Goal: Task Accomplishment & Management: Use online tool/utility

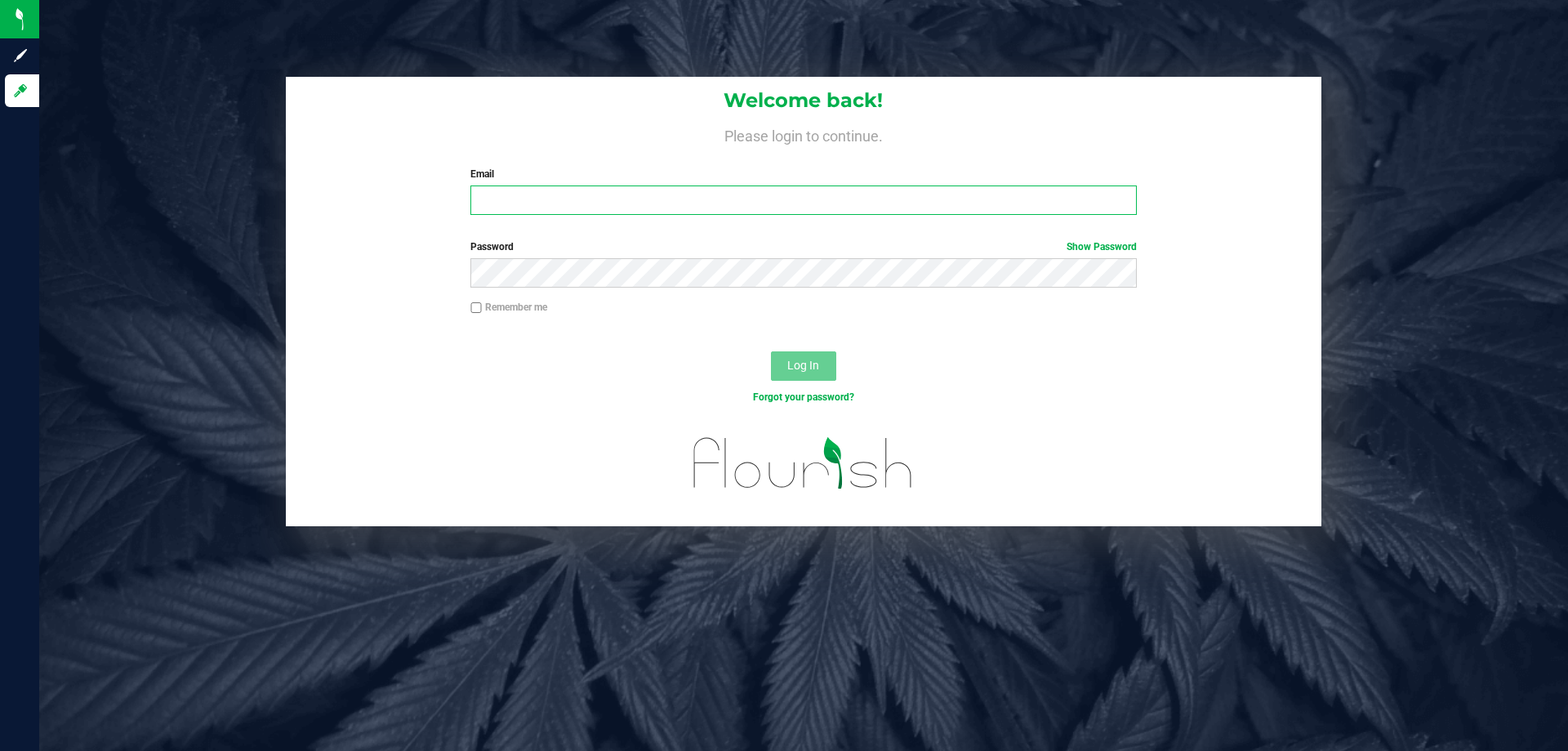
click at [638, 194] on input "Email" at bounding box center [803, 199] width 666 height 29
type input "[EMAIL_ADDRESS][DOMAIN_NAME]"
click at [771, 352] on button "Log In" at bounding box center [804, 366] width 66 height 29
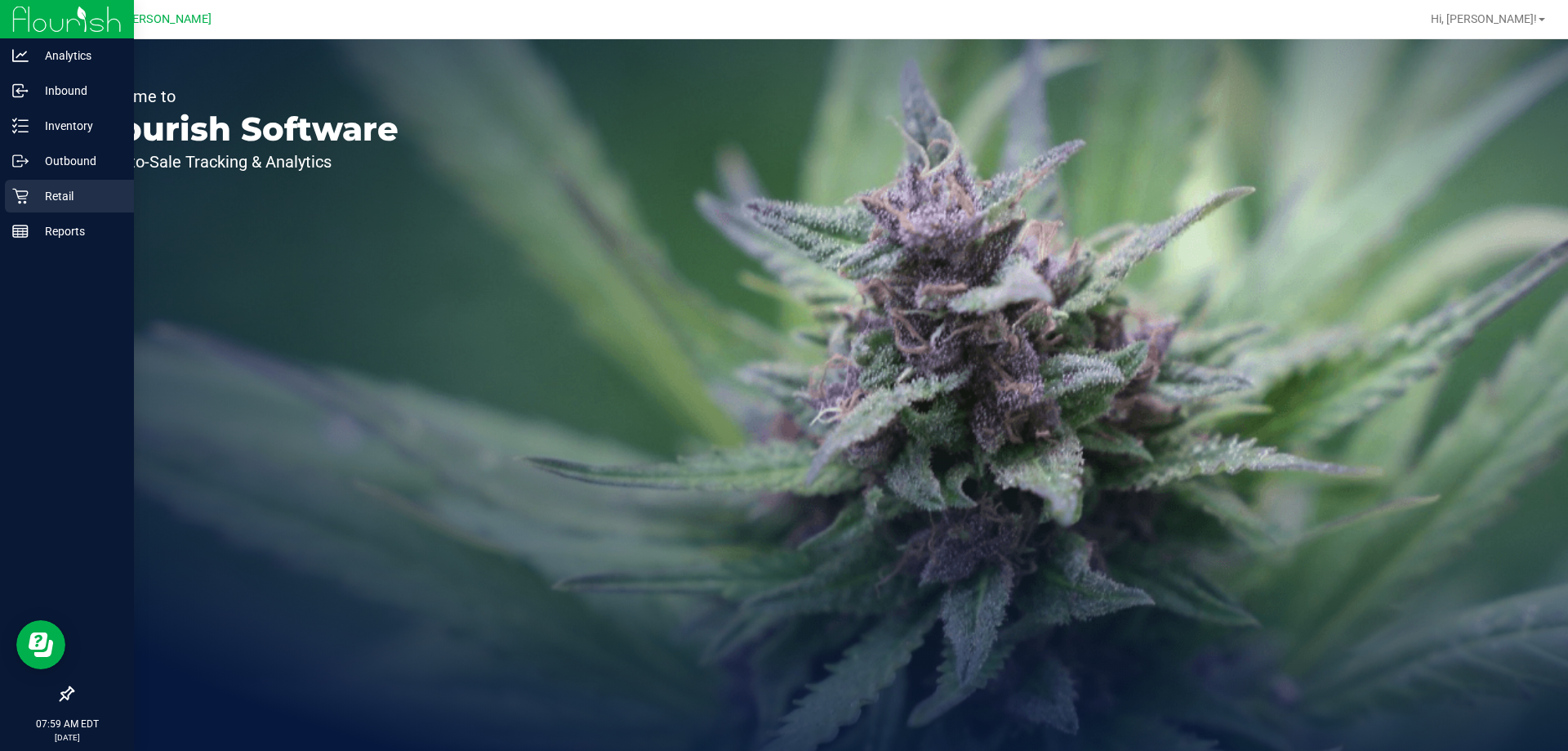
click at [50, 195] on p "Retail" at bounding box center [77, 196] width 98 height 19
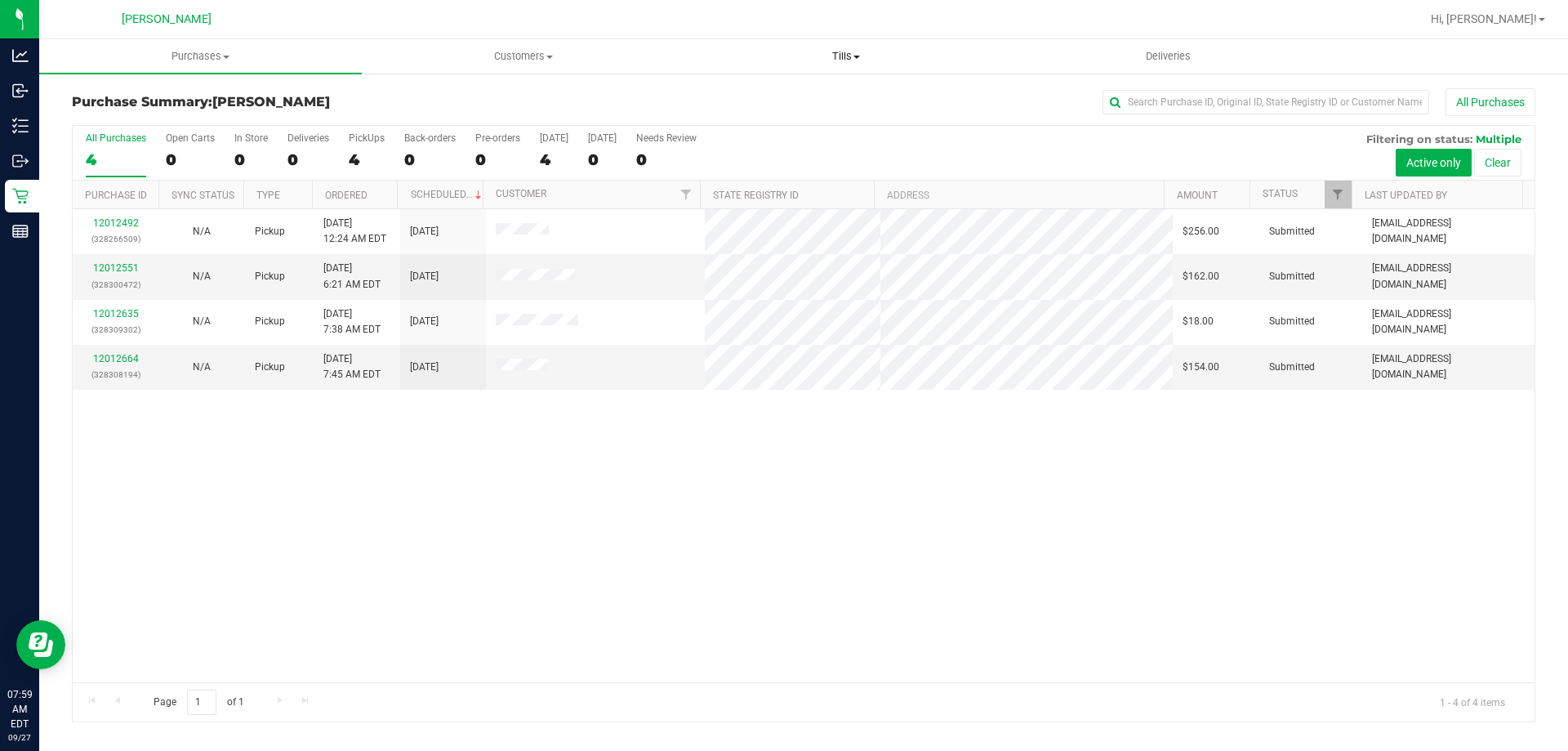
click at [841, 56] on span "Tills" at bounding box center [846, 56] width 321 height 15
click at [829, 91] on li "Manage tills" at bounding box center [846, 99] width 322 height 19
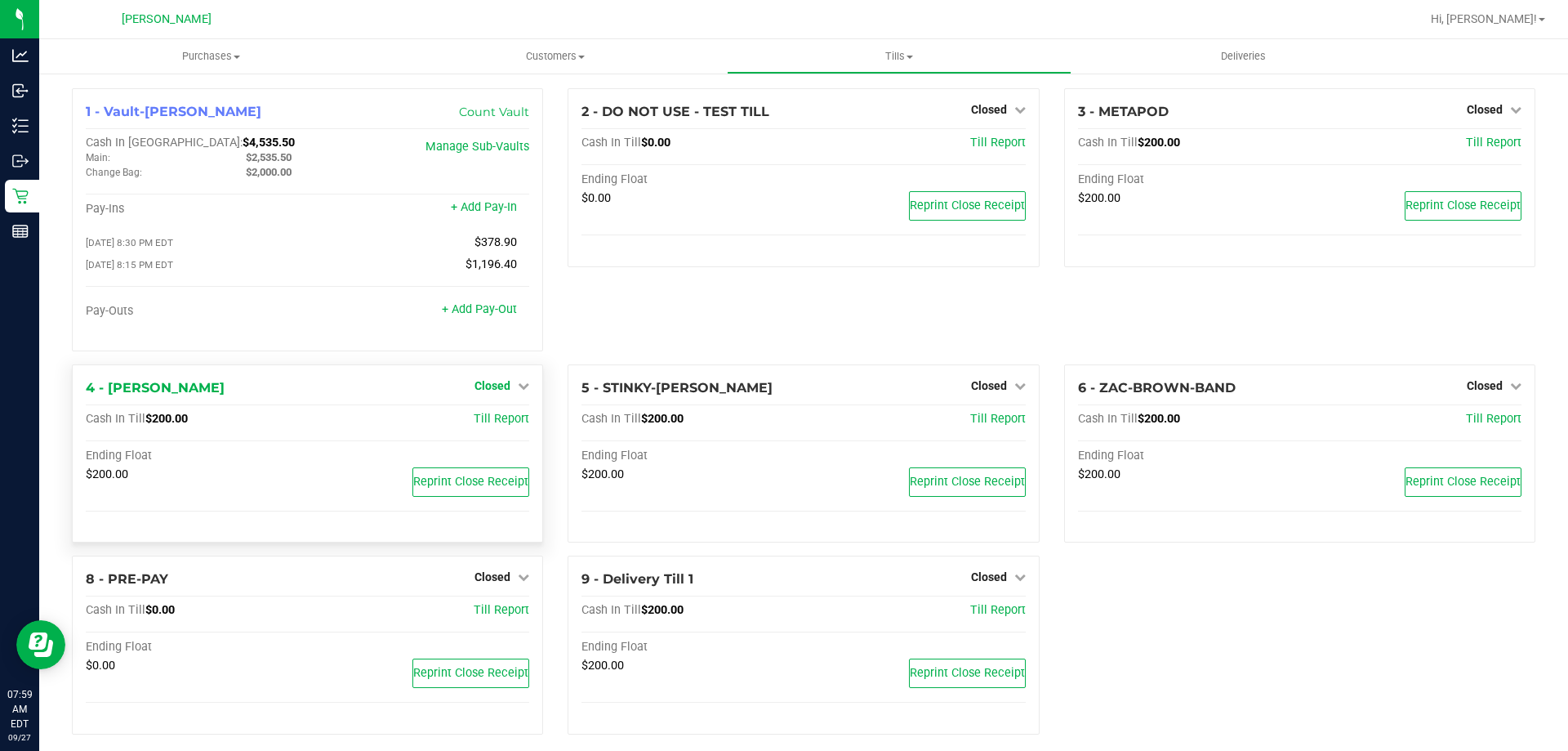
click at [501, 390] on span "Closed" at bounding box center [492, 385] width 36 height 13
click at [498, 417] on link "Open Till" at bounding box center [491, 419] width 43 height 13
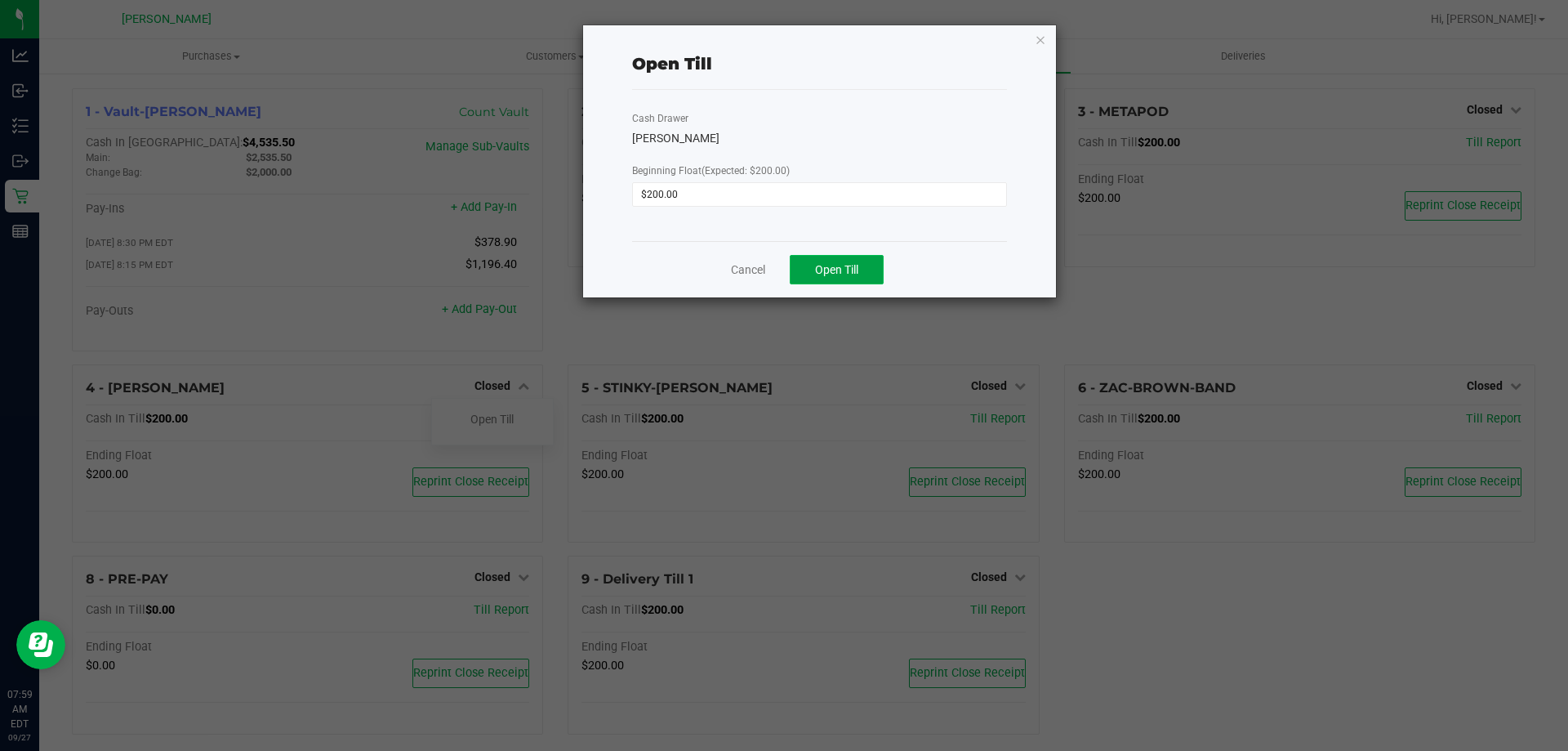
click at [839, 259] on button "Open Till" at bounding box center [837, 269] width 94 height 29
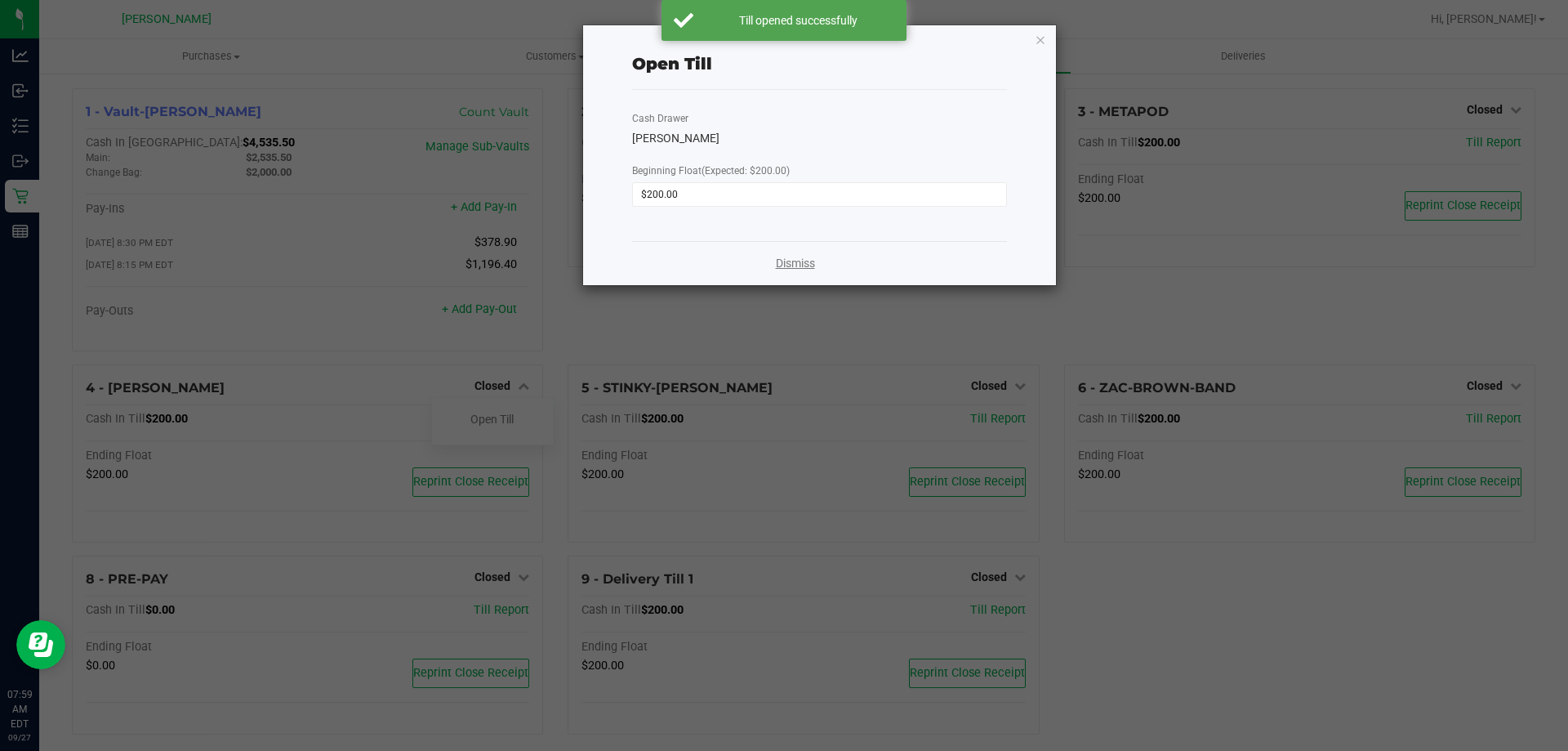
click at [799, 261] on link "Dismiss" at bounding box center [795, 263] width 39 height 17
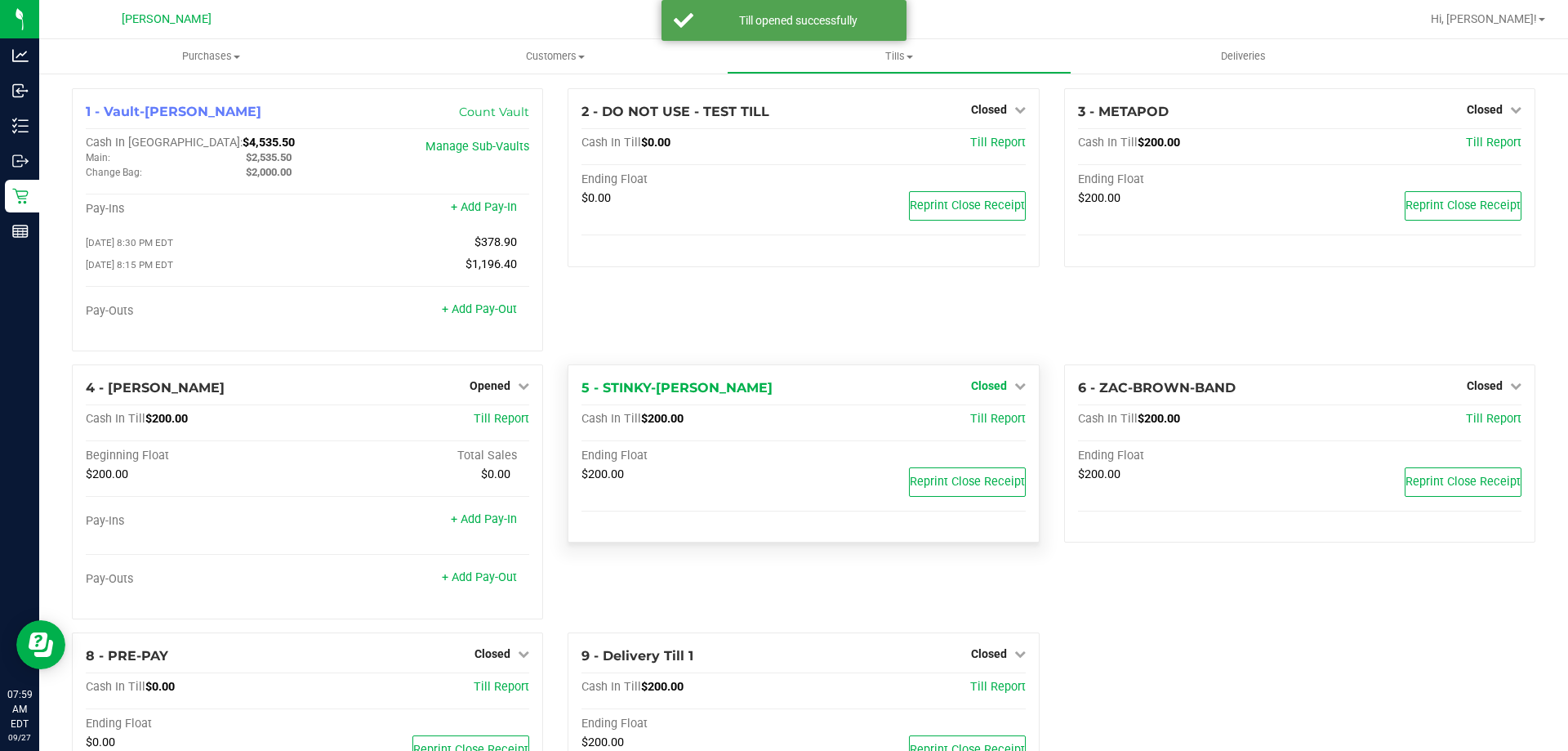
click at [993, 385] on span "Closed" at bounding box center [989, 385] width 36 height 13
click at [983, 419] on link "Open Till" at bounding box center [988, 419] width 43 height 13
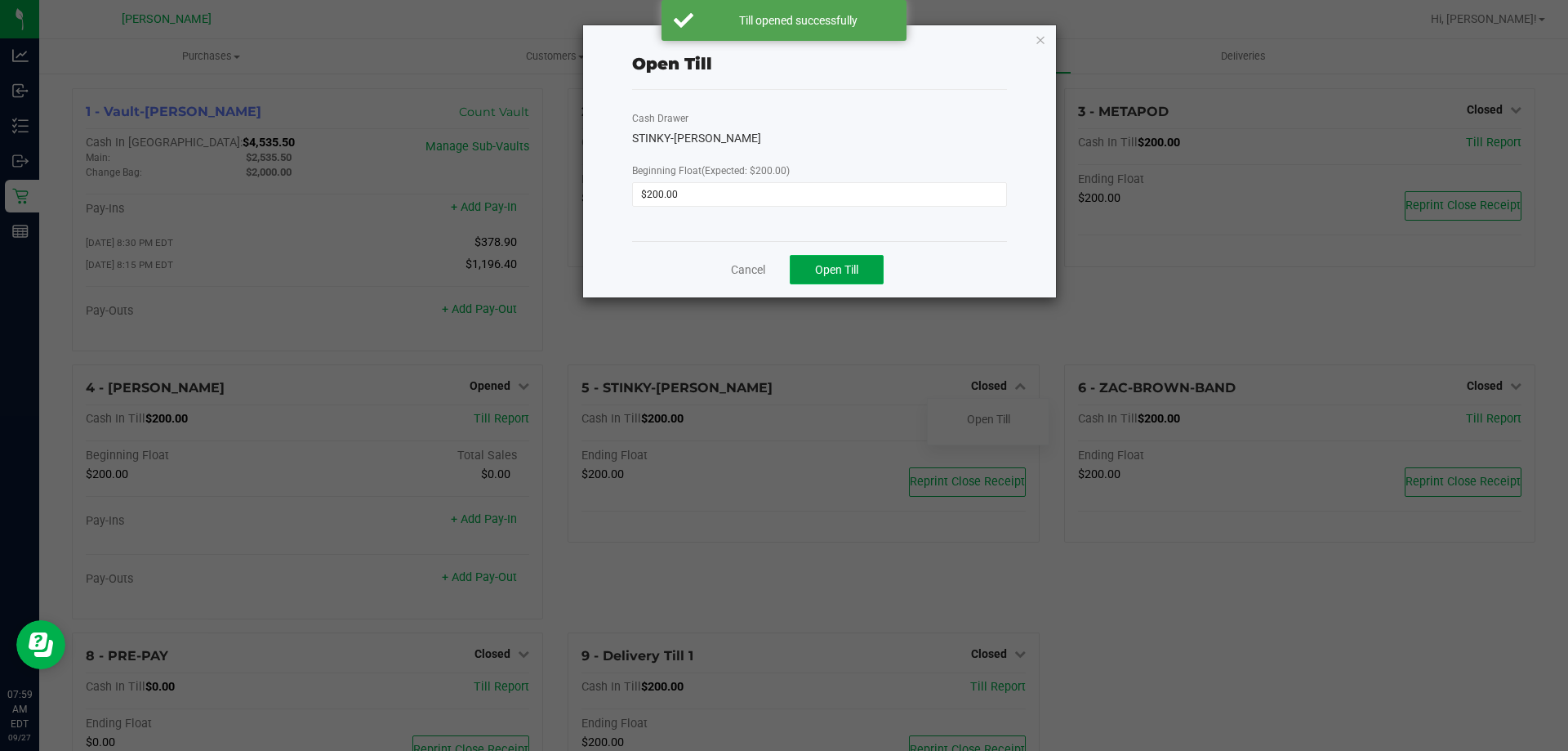
click at [850, 267] on span "Open Till" at bounding box center [837, 269] width 43 height 13
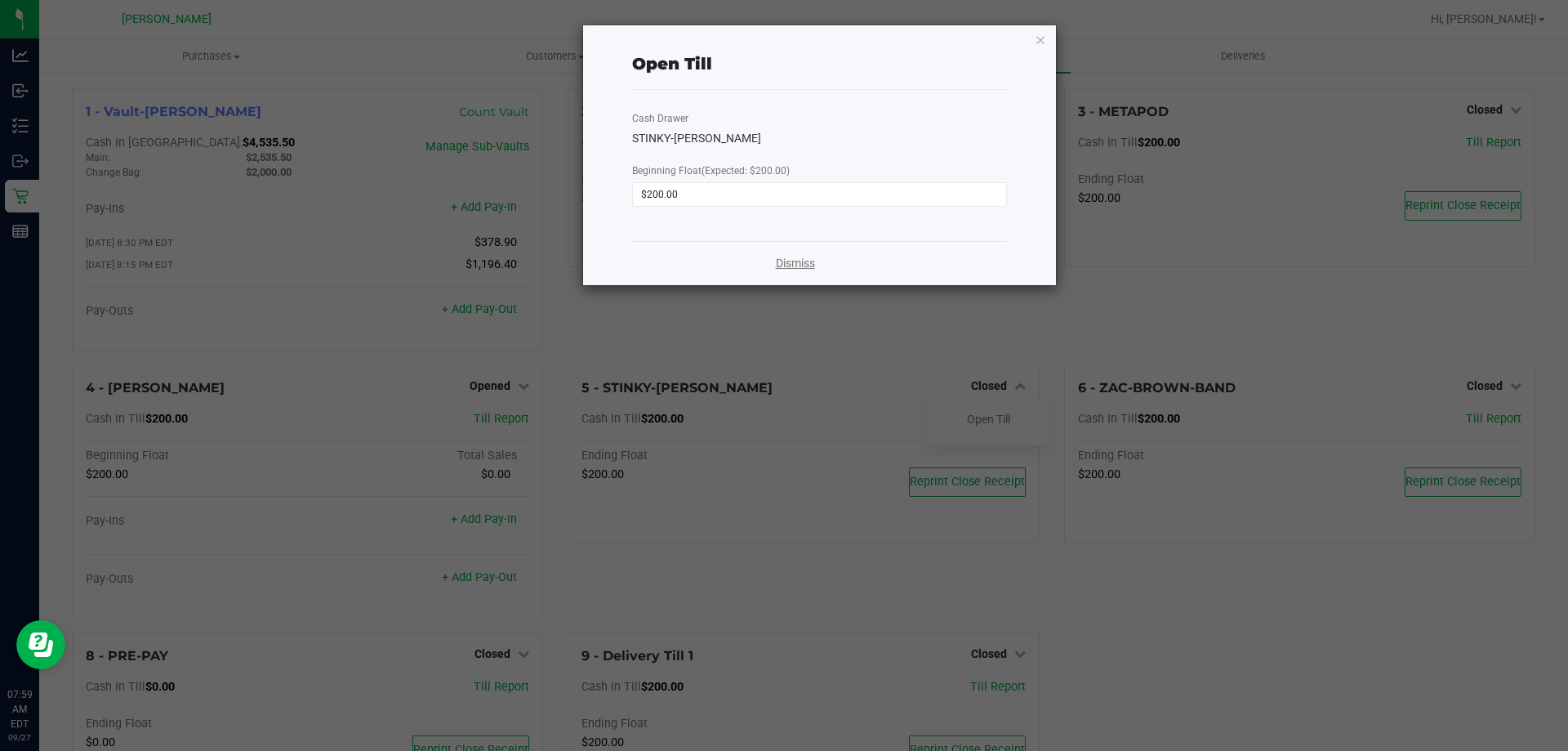
click at [798, 266] on link "Dismiss" at bounding box center [795, 263] width 39 height 17
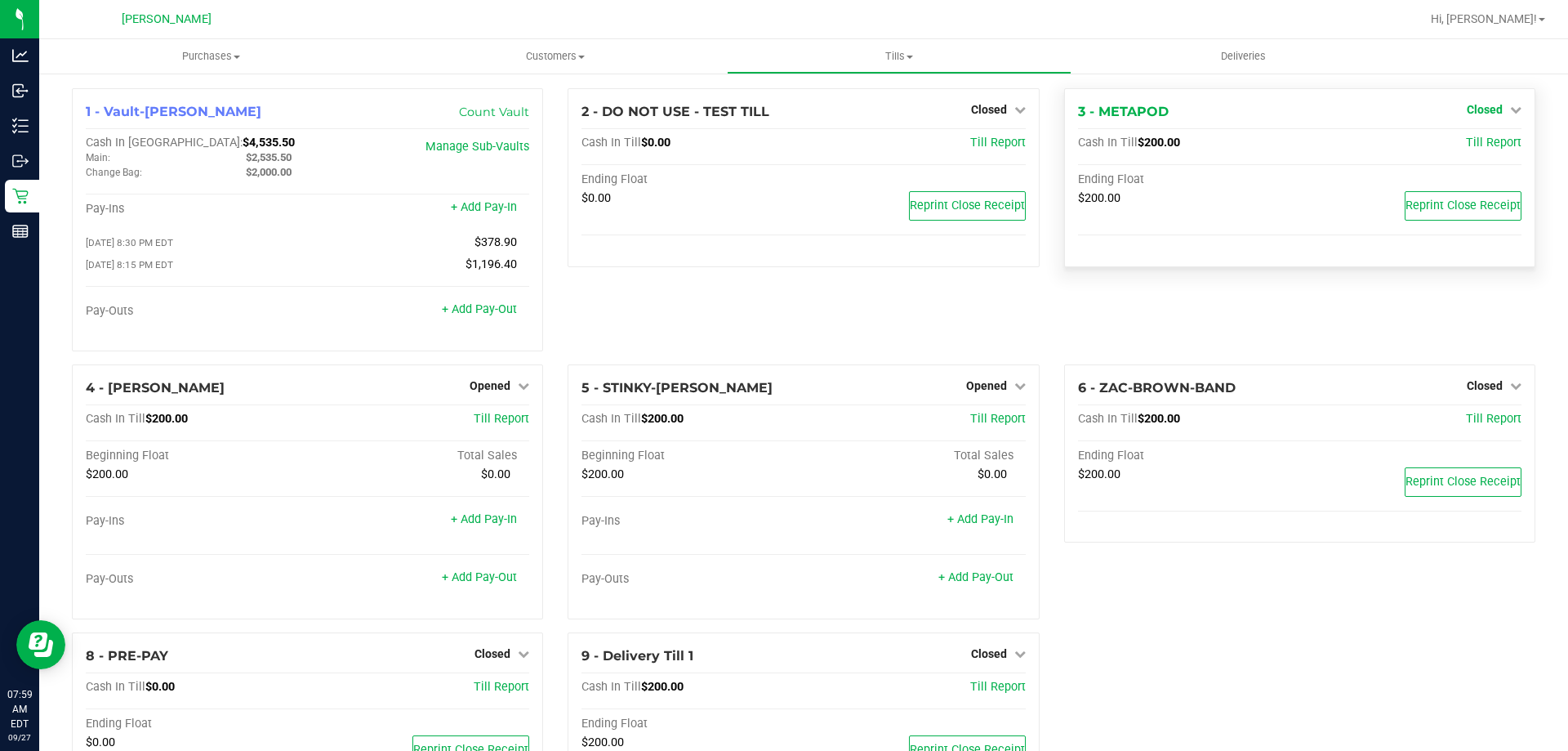
click at [1471, 111] on span "Closed" at bounding box center [1485, 109] width 36 height 13
click at [1471, 140] on link "Open Till" at bounding box center [1484, 143] width 43 height 13
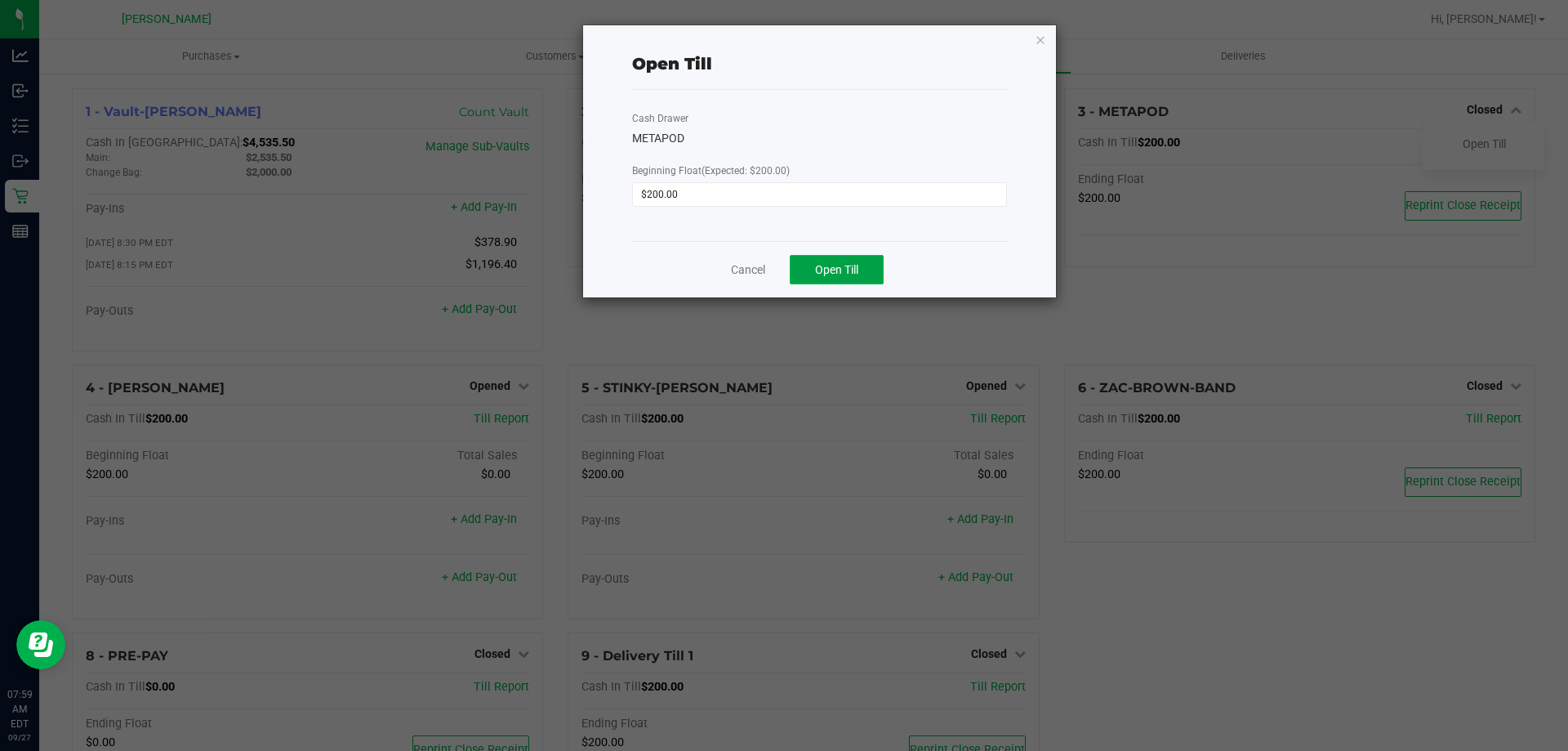
click at [861, 269] on button "Open Till" at bounding box center [837, 269] width 94 height 29
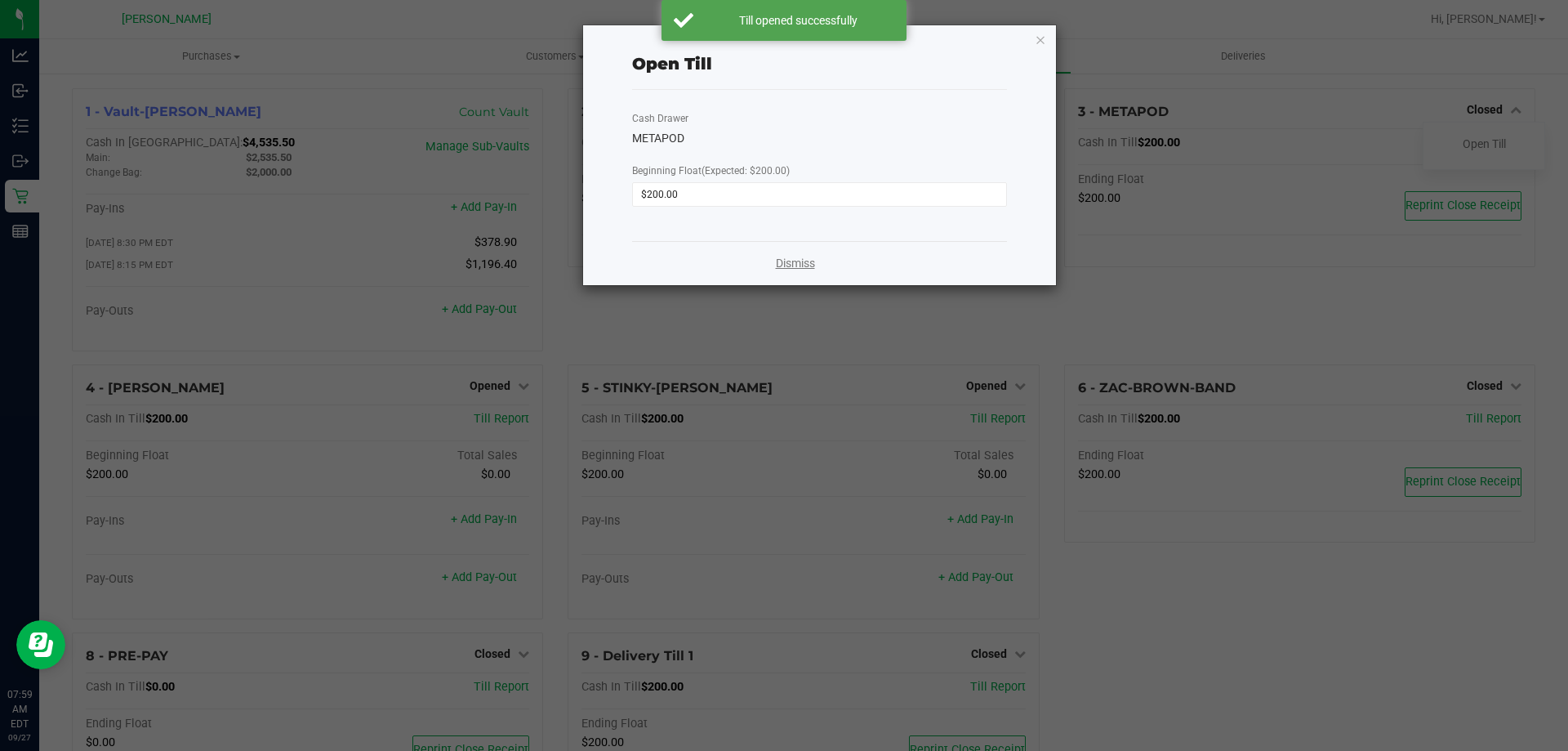
click at [787, 262] on link "Dismiss" at bounding box center [795, 263] width 39 height 17
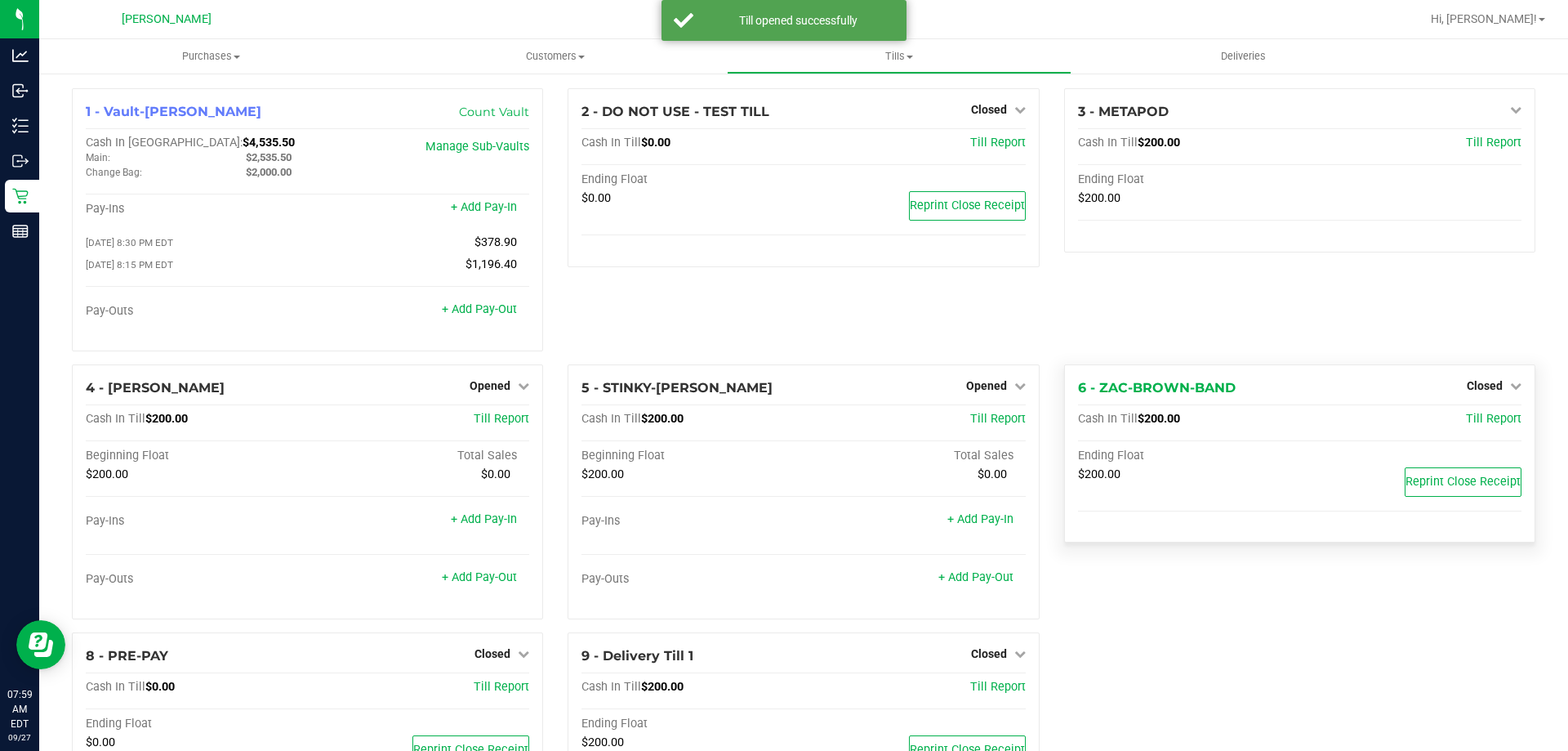
click at [1471, 381] on div "Closed" at bounding box center [1495, 385] width 55 height 19
click at [1472, 388] on span "Closed" at bounding box center [1485, 385] width 36 height 13
click at [1473, 424] on link "Open Till" at bounding box center [1484, 419] width 43 height 13
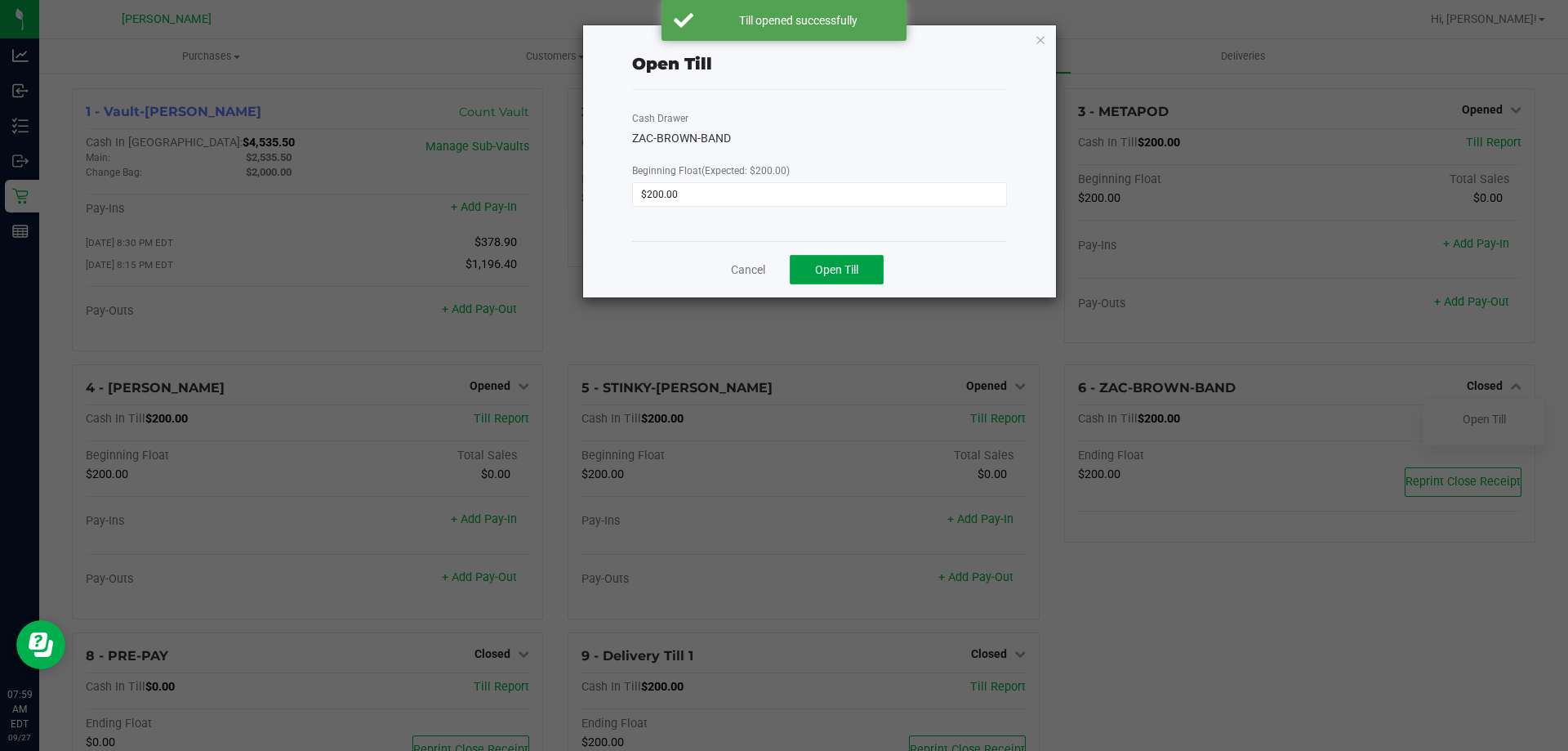
click at [822, 259] on button "Open Till" at bounding box center [837, 269] width 94 height 29
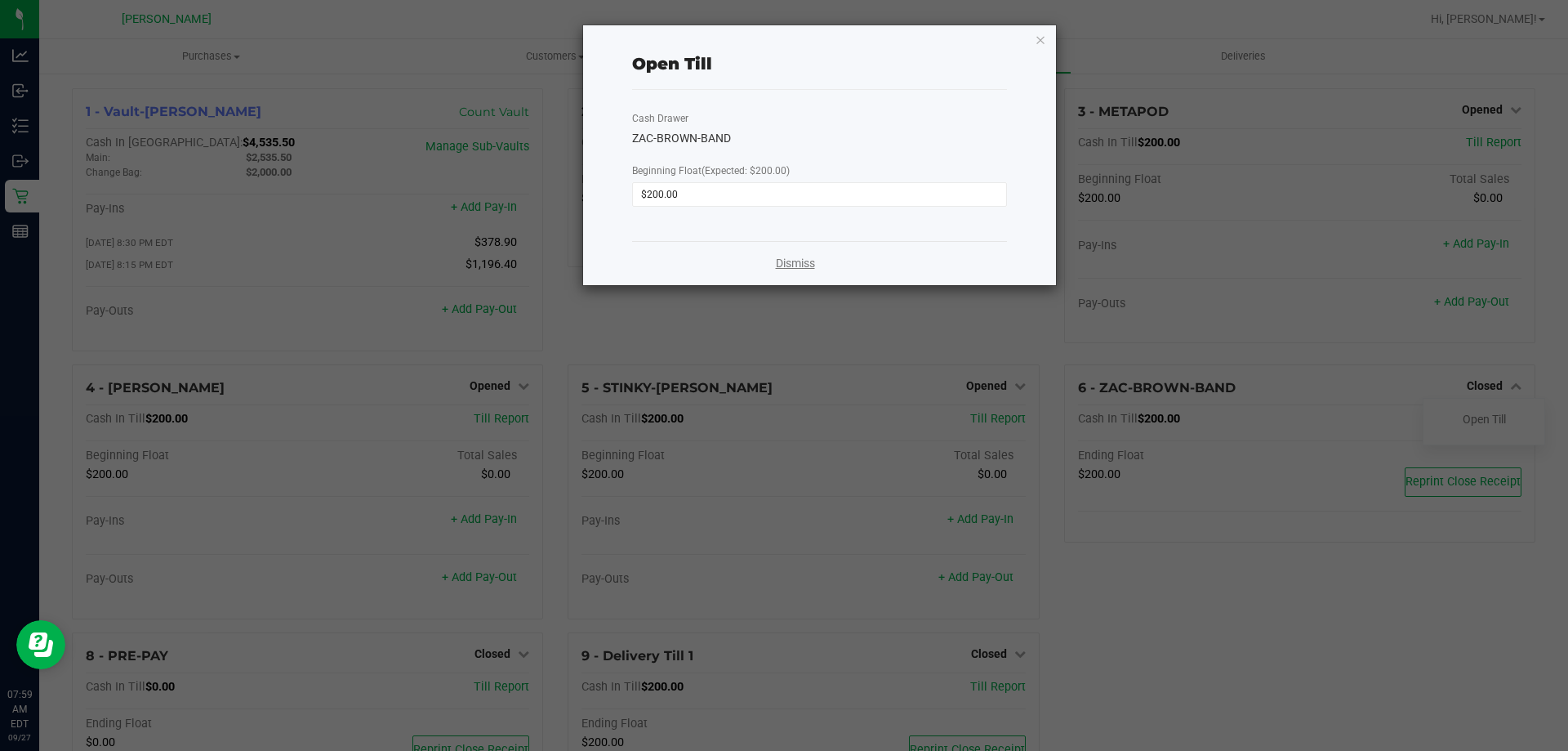
click at [790, 262] on link "Dismiss" at bounding box center [795, 263] width 39 height 17
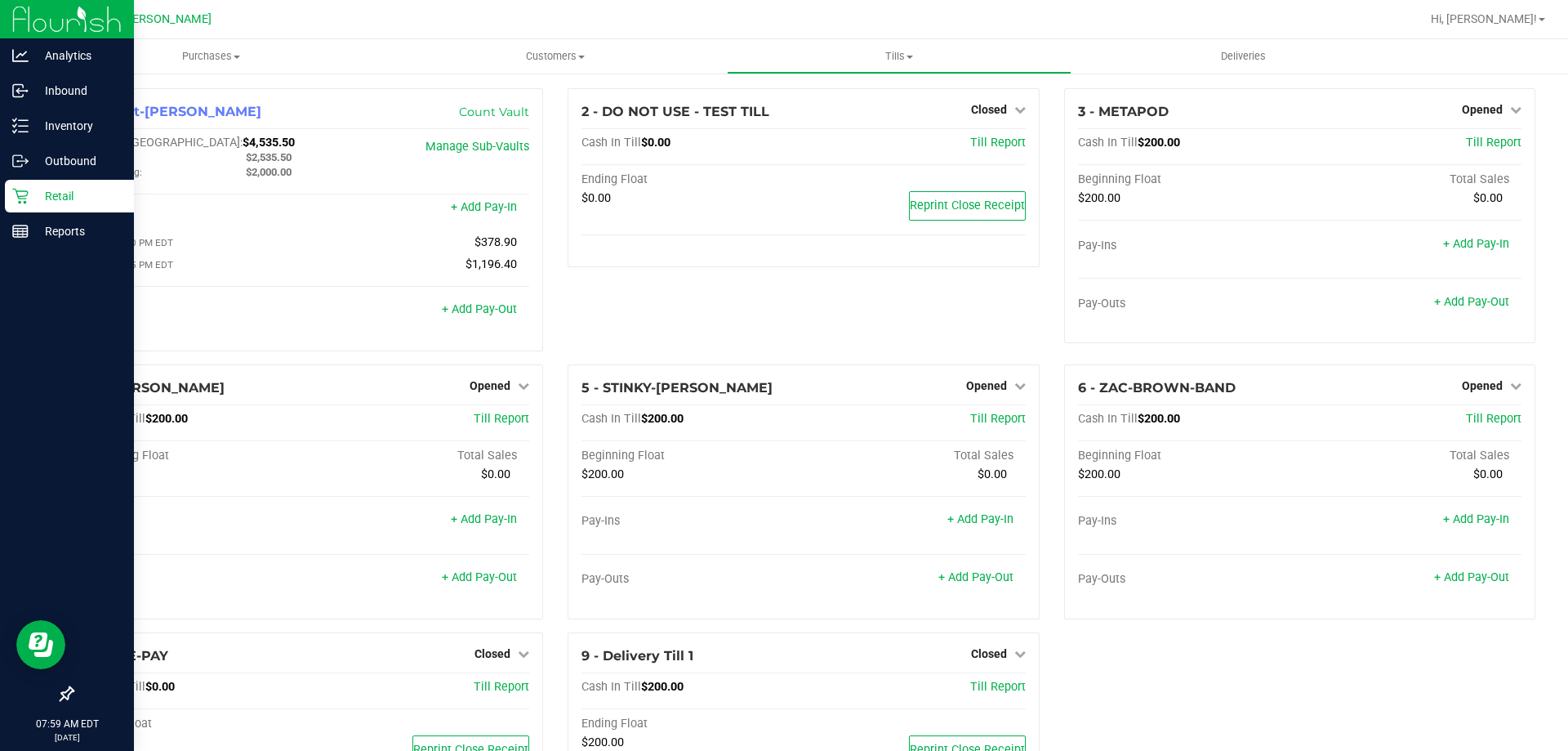
click at [58, 190] on p "Retail" at bounding box center [77, 196] width 98 height 19
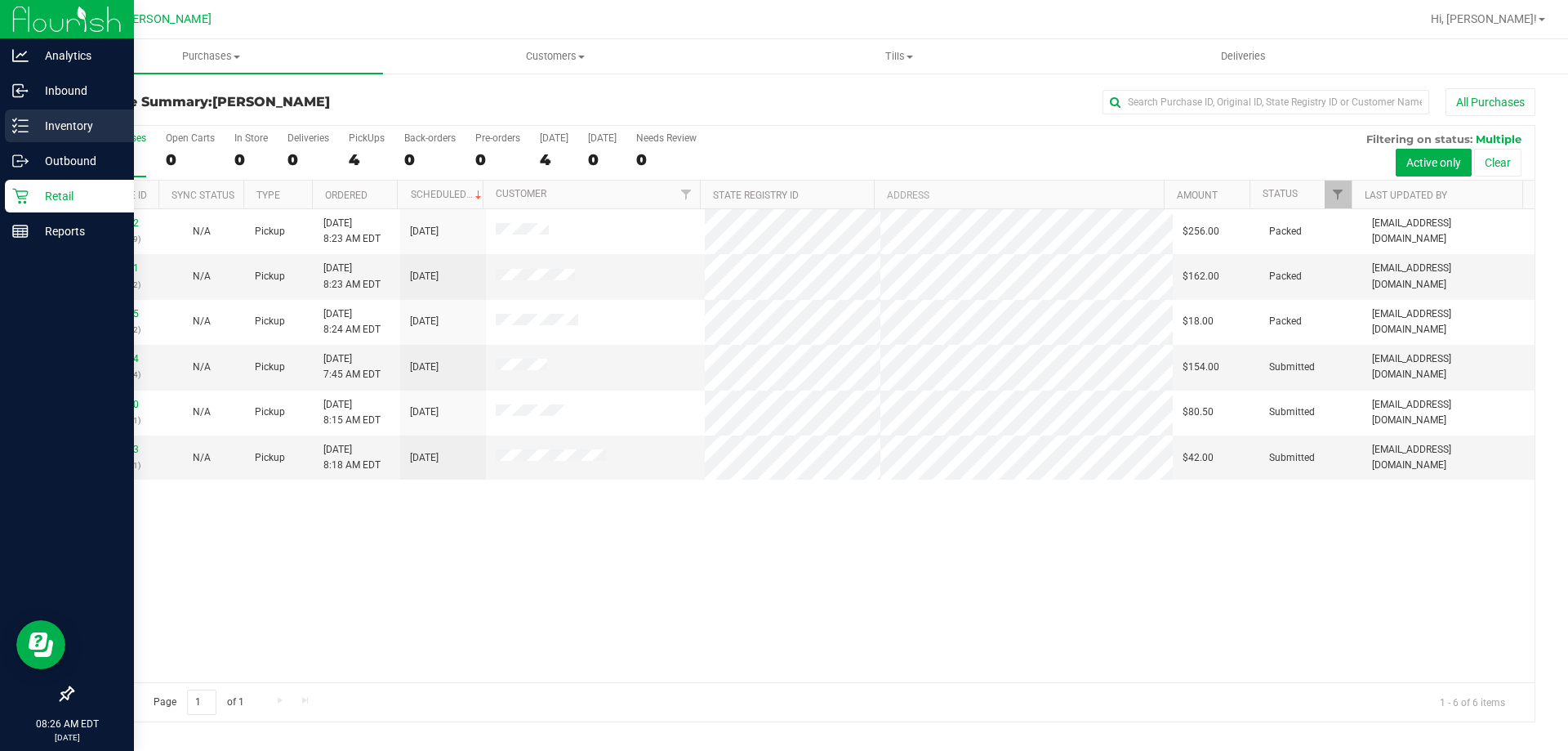
click at [67, 120] on p "Inventory" at bounding box center [77, 126] width 98 height 19
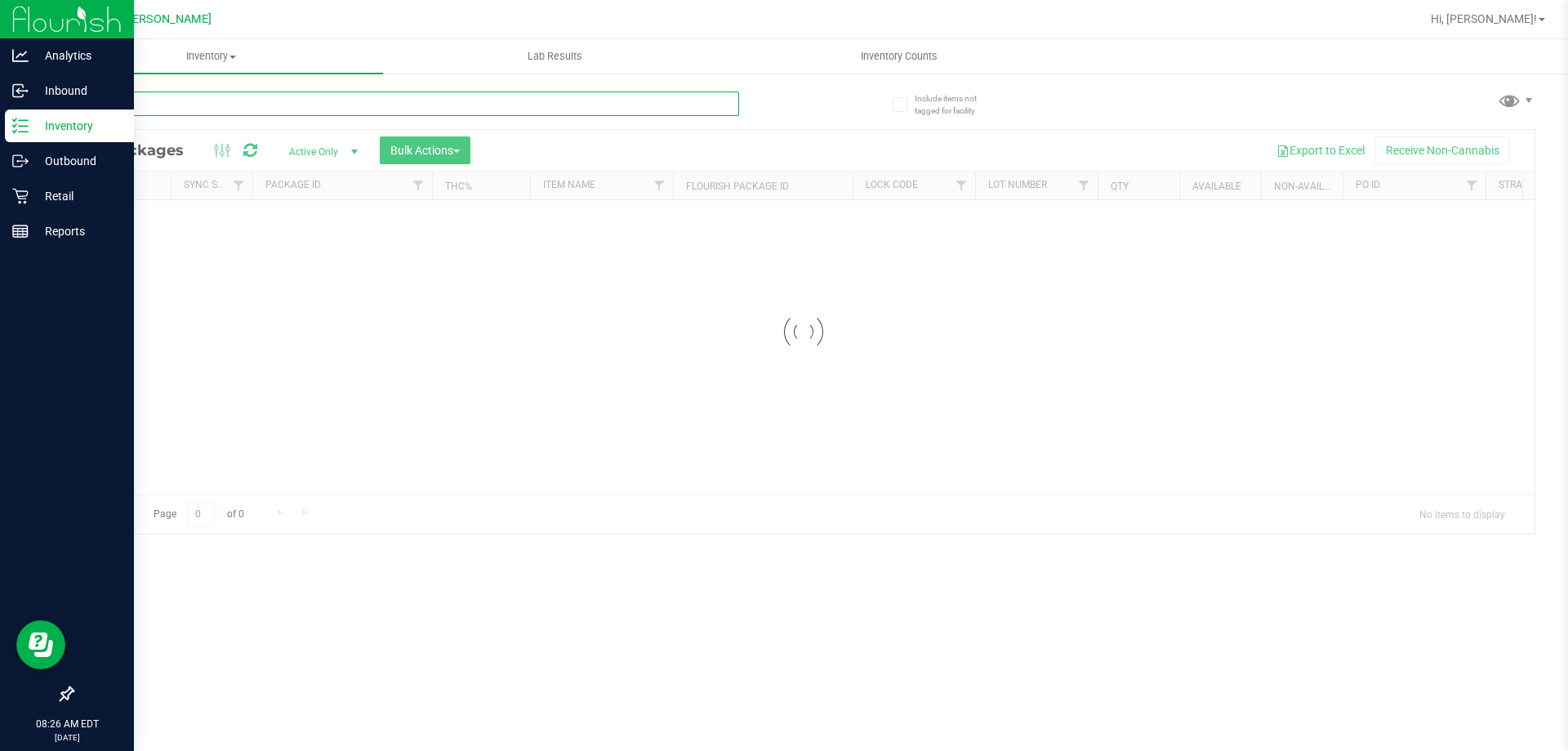
click at [212, 102] on div "Inventory All packages All inventory Waste log Create inventory Lab Results Inv…" at bounding box center [803, 395] width 1529 height 712
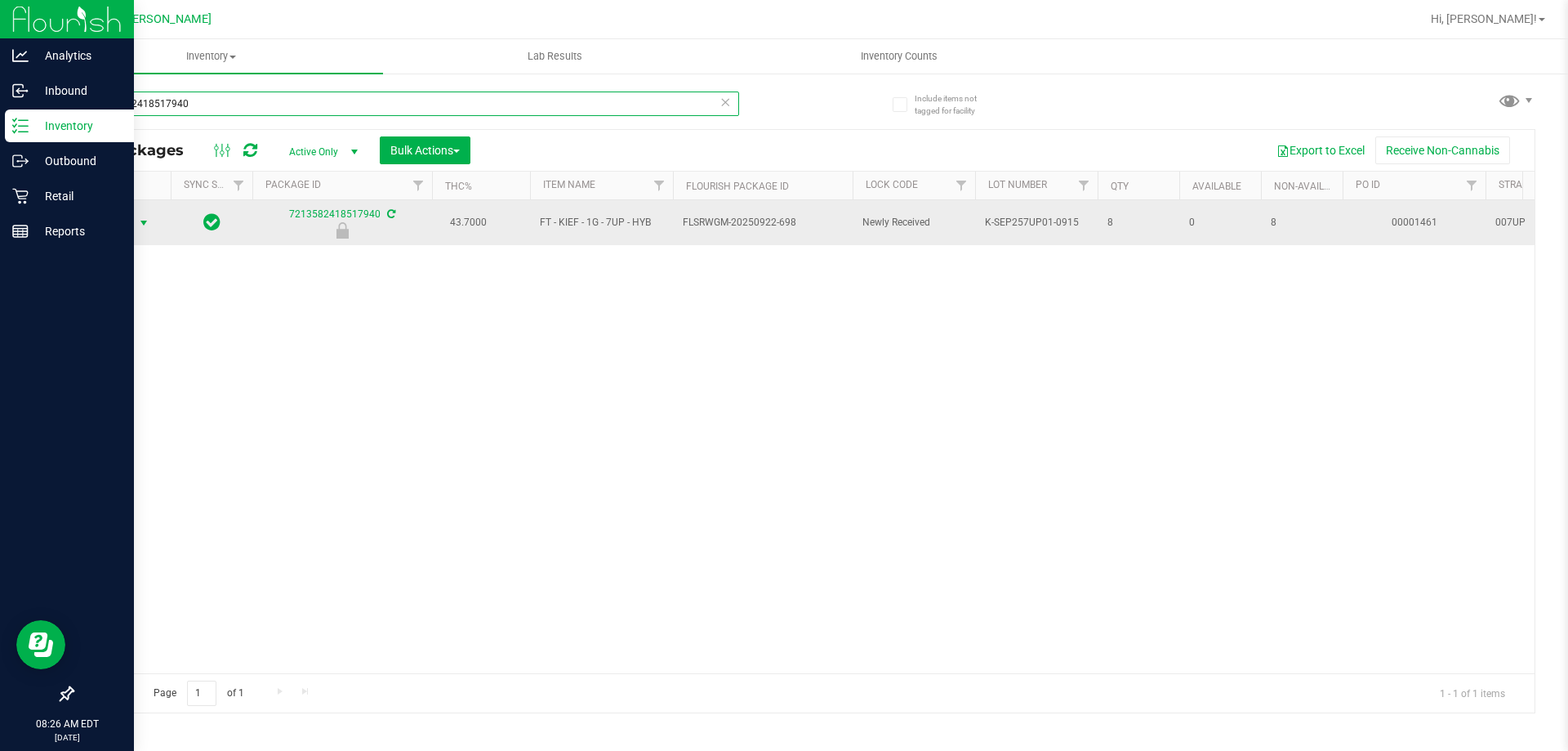
type input "7213582418517940"
click at [143, 226] on span "select" at bounding box center [143, 222] width 13 height 13
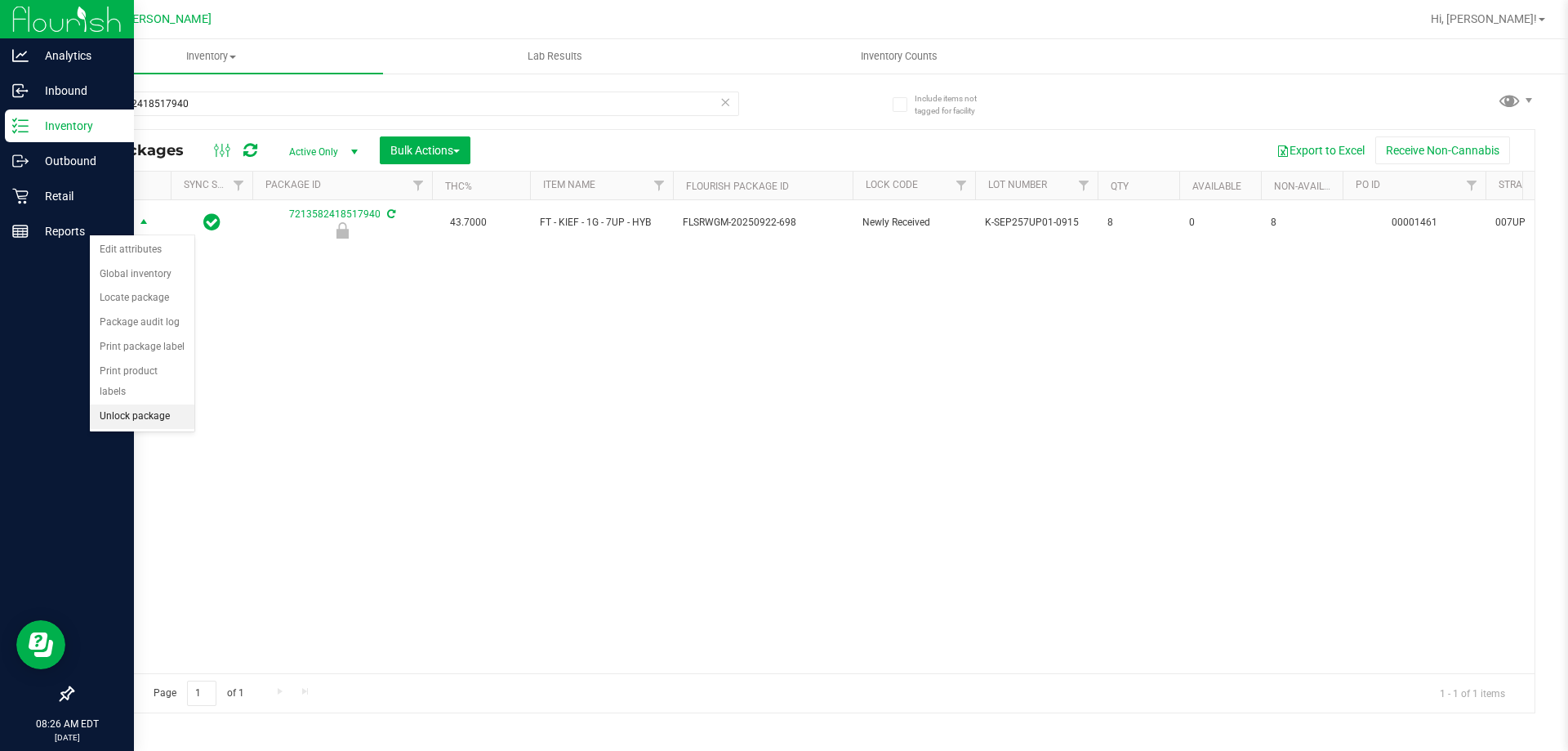
click at [151, 405] on li "Unlock package" at bounding box center [142, 417] width 104 height 25
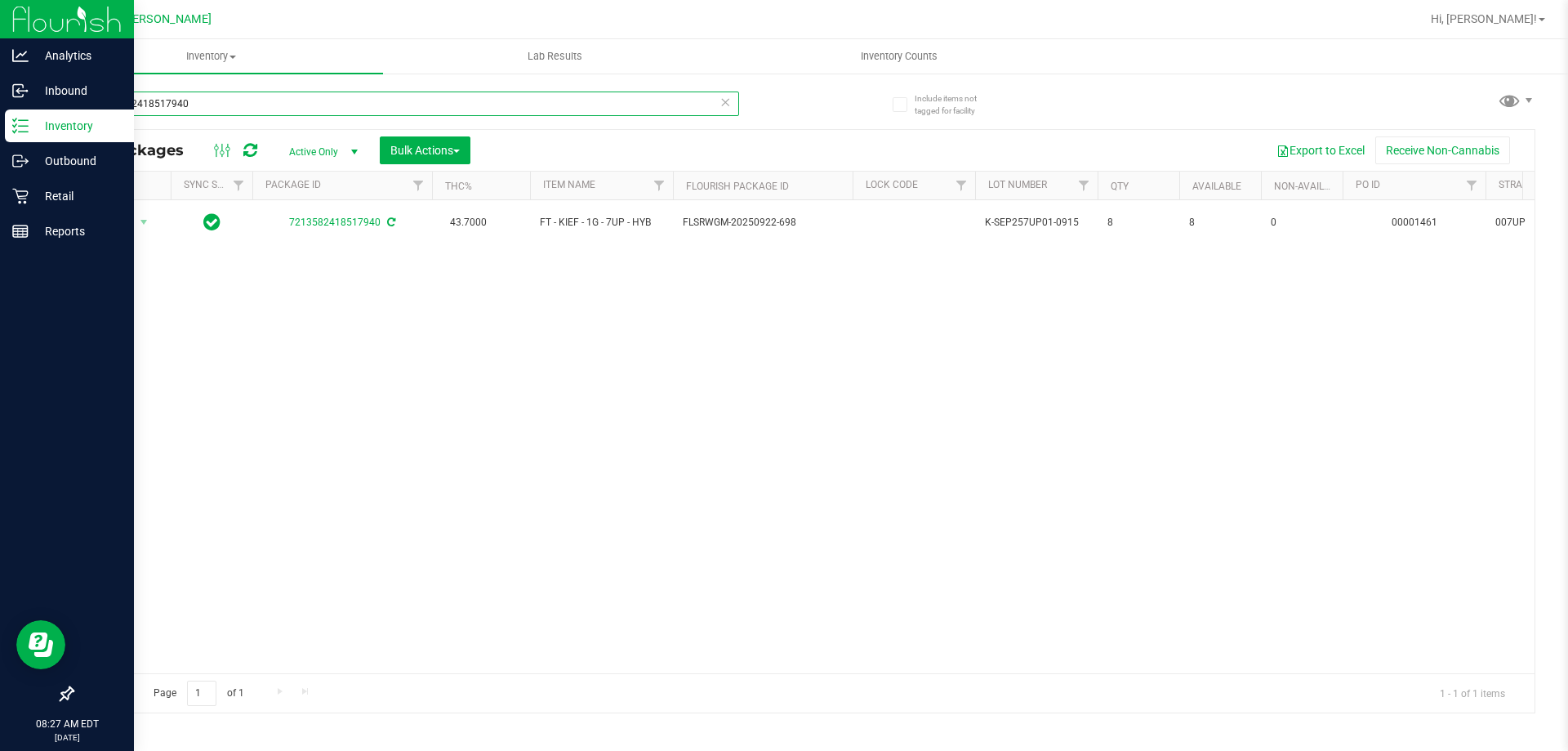
click at [198, 111] on input "7213582418517940" at bounding box center [406, 104] width 668 height 25
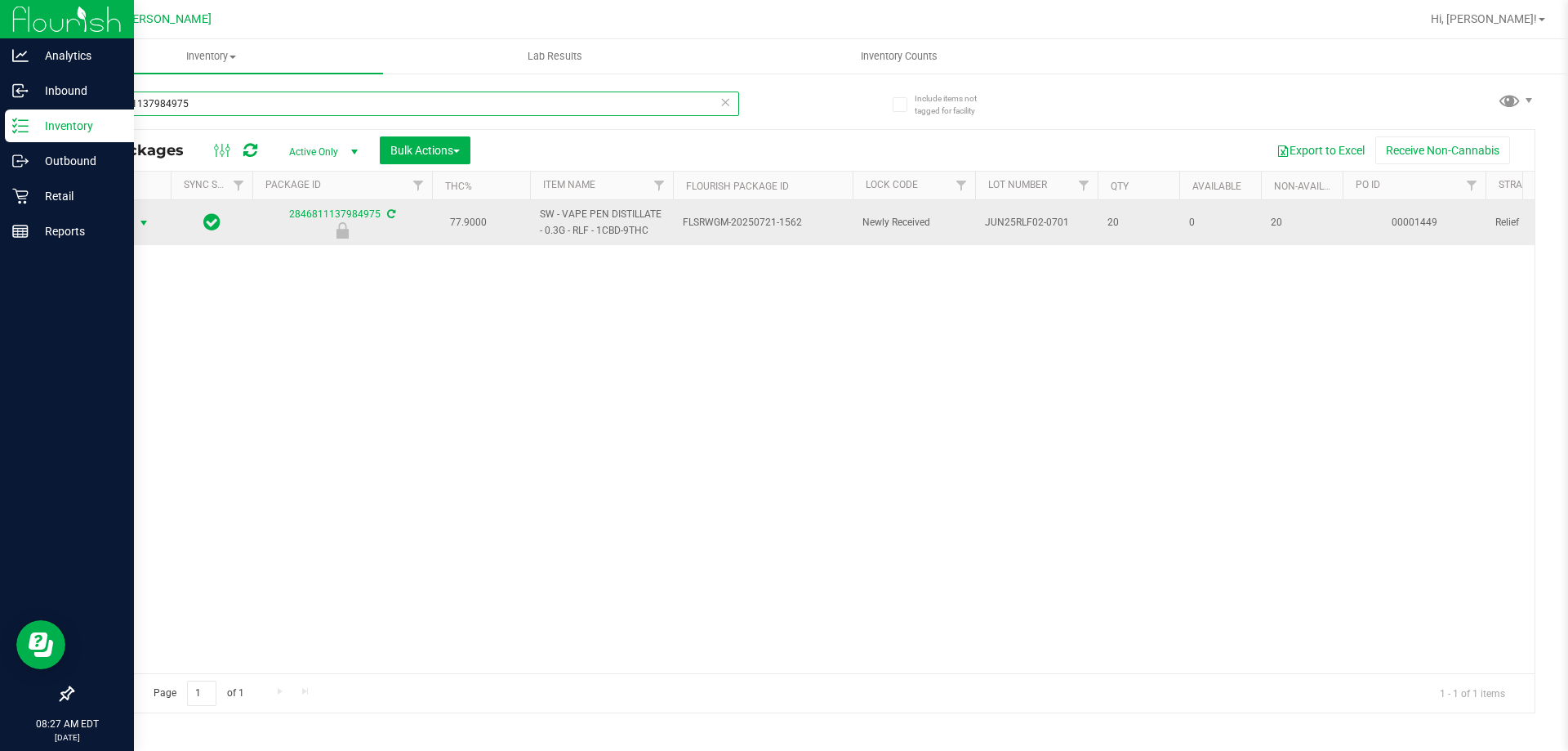
type input "2846811137984975"
click at [143, 227] on span "select" at bounding box center [143, 222] width 13 height 13
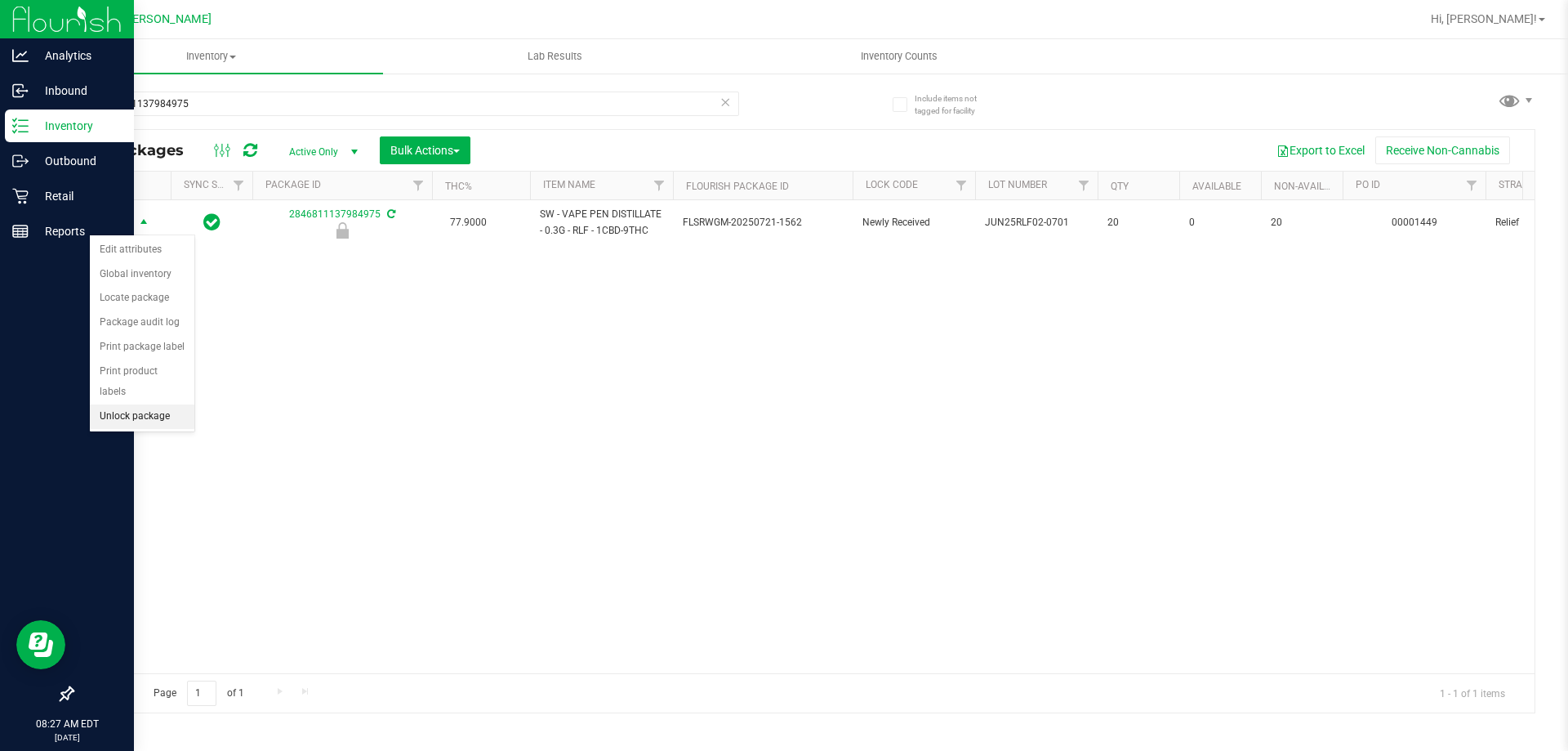
click at [127, 405] on li "Unlock package" at bounding box center [142, 417] width 104 height 25
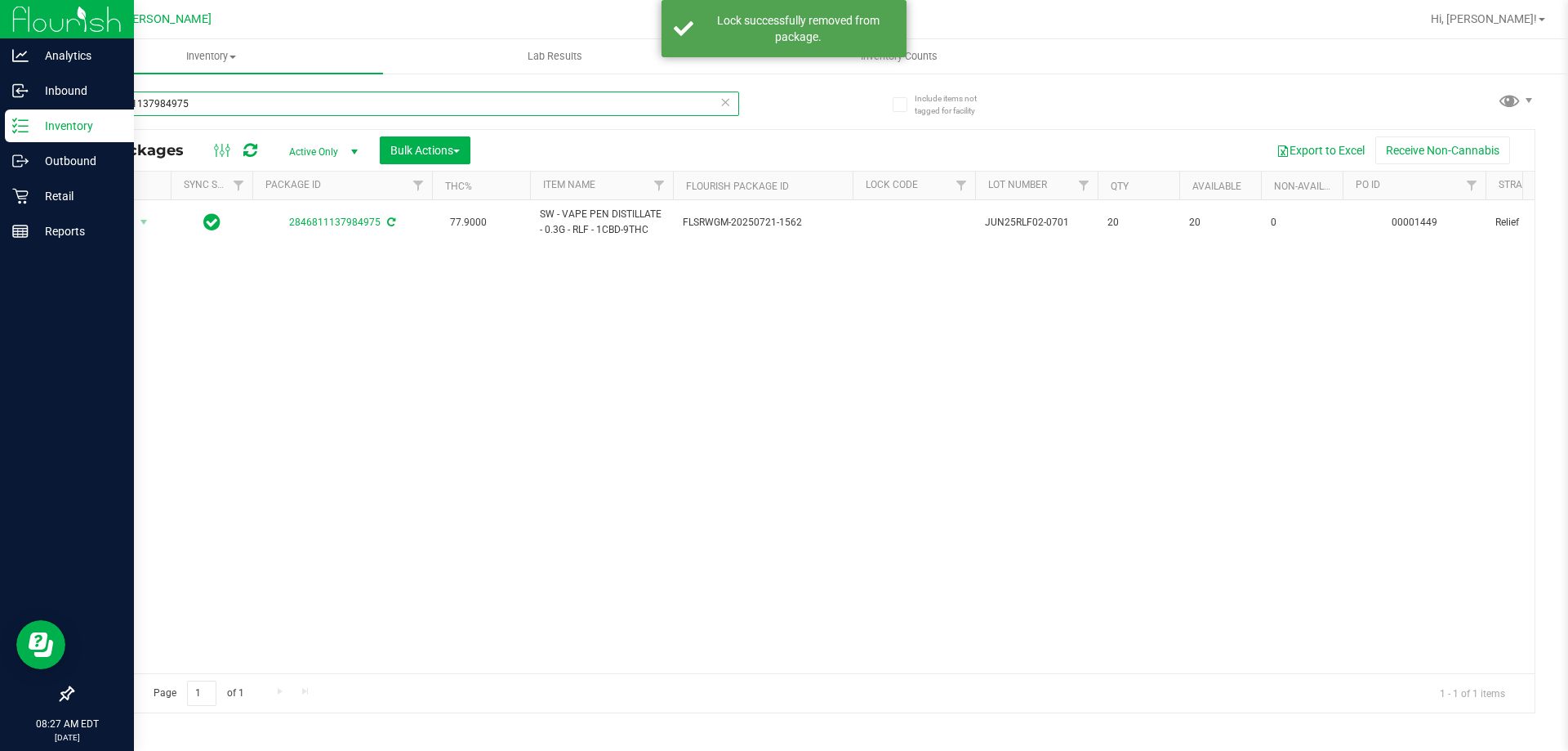
click at [192, 109] on input "2846811137984975" at bounding box center [406, 104] width 668 height 25
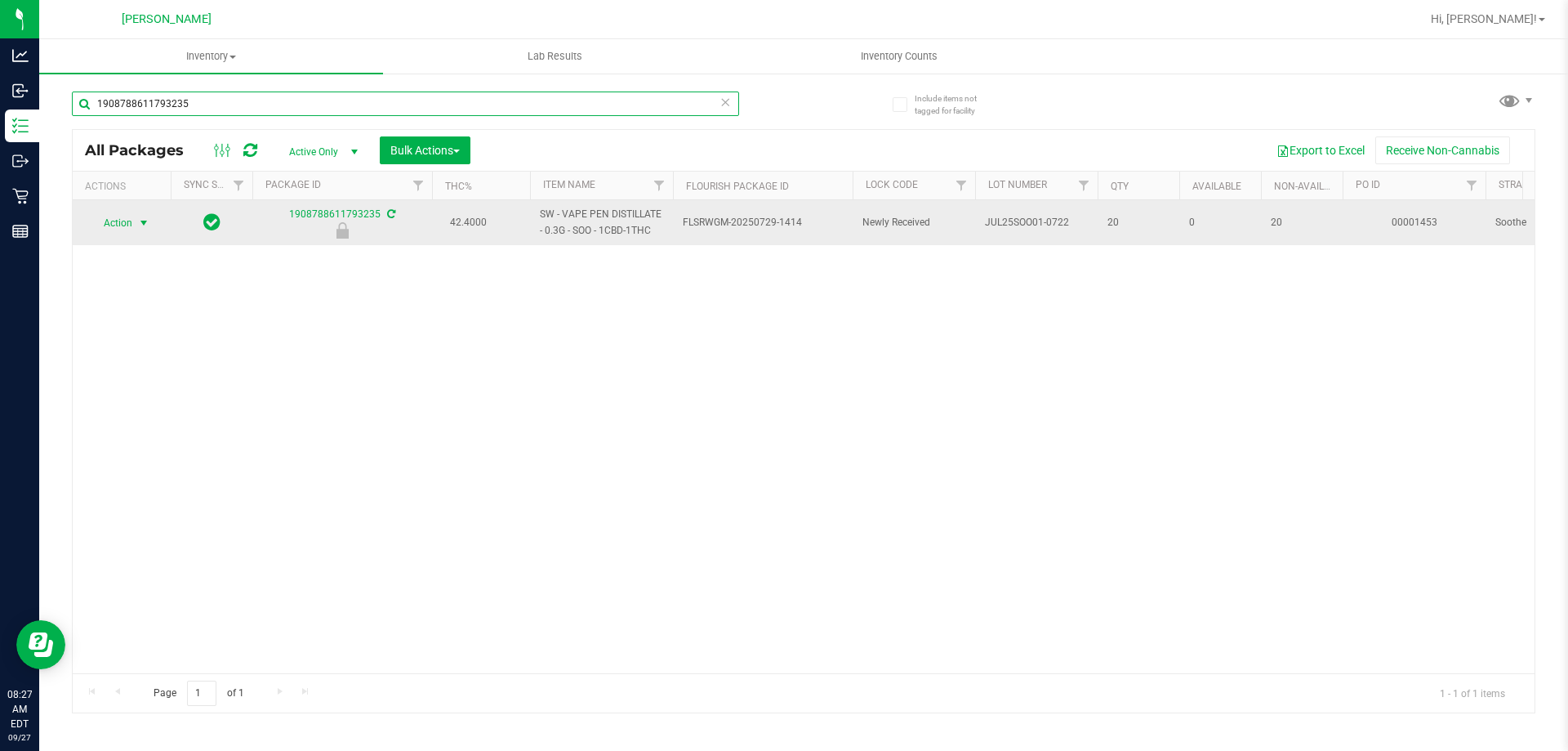
type input "1908788611793235"
click at [140, 222] on span "select" at bounding box center [143, 222] width 13 height 13
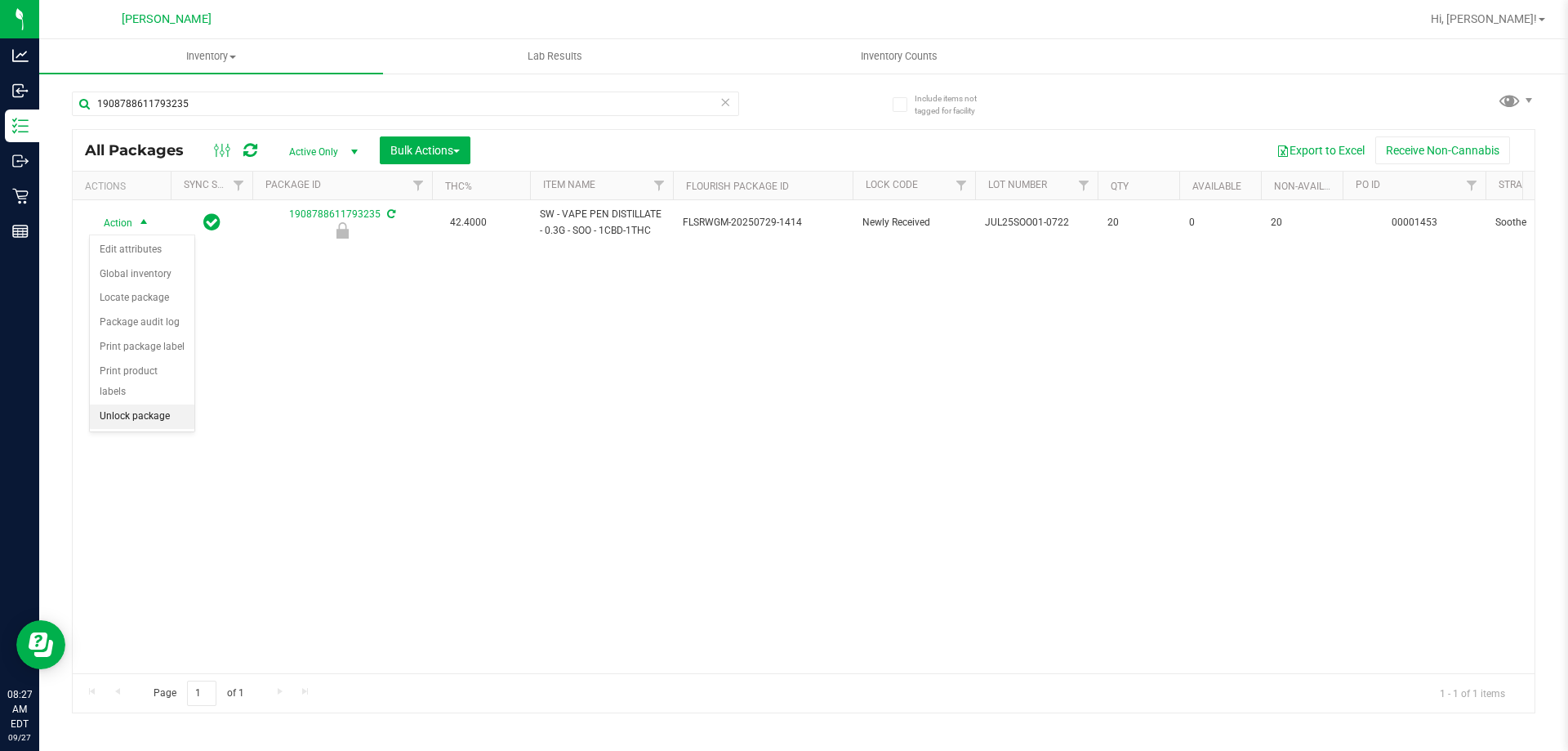
click at [111, 405] on li "Unlock package" at bounding box center [142, 417] width 104 height 25
